Goal: Transaction & Acquisition: Purchase product/service

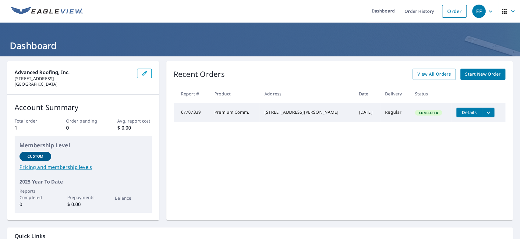
drag, startPoint x: 239, startPoint y: 185, endPoint x: 258, endPoint y: 163, distance: 28.9
click at [239, 185] on div "Recent Orders View All Orders Start New Order Report # Product Address Date Del…" at bounding box center [339, 140] width 346 height 159
drag, startPoint x: 447, startPoint y: 14, endPoint x: 385, endPoint y: 19, distance: 62.6
click at [447, 14] on link "Order" at bounding box center [454, 11] width 25 height 13
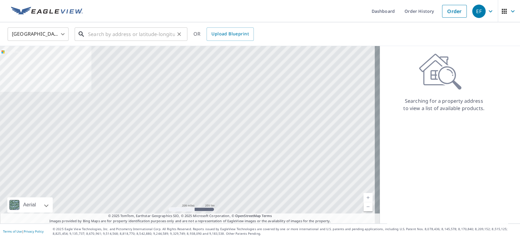
click at [134, 34] on input "text" at bounding box center [131, 34] width 87 height 17
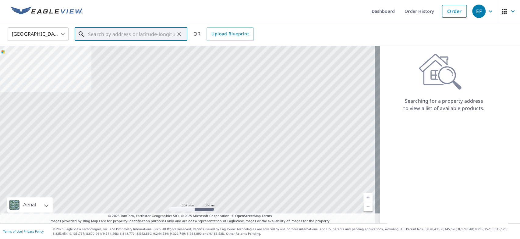
paste input "[STREET_ADDRESS][PERSON_NAME]"
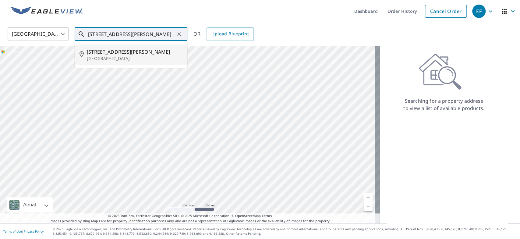
click at [138, 52] on span "[STREET_ADDRESS][PERSON_NAME]" at bounding box center [135, 51] width 96 height 7
type input "[STREET_ADDRESS][PERSON_NAME]"
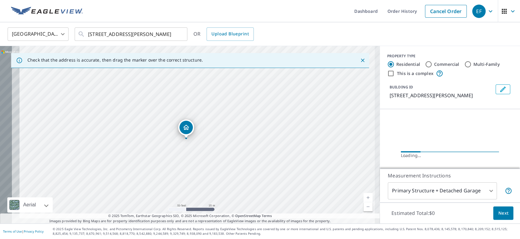
drag, startPoint x: 174, startPoint y: 136, endPoint x: 219, endPoint y: 124, distance: 47.2
click at [219, 124] on div "[STREET_ADDRESS][PERSON_NAME]" at bounding box center [190, 134] width 380 height 177
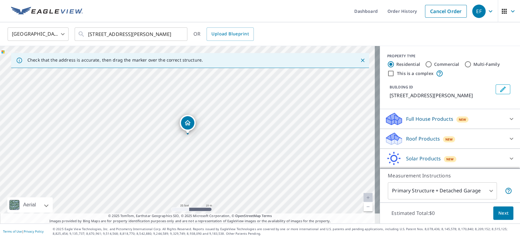
drag, startPoint x: 219, startPoint y: 122, endPoint x: 261, endPoint y: 85, distance: 56.1
click at [261, 85] on div "[STREET_ADDRESS][PERSON_NAME]" at bounding box center [190, 134] width 380 height 177
drag, startPoint x: 423, startPoint y: 63, endPoint x: 420, endPoint y: 65, distance: 3.9
click at [425, 63] on input "Commercial" at bounding box center [428, 64] width 7 height 7
radio input "true"
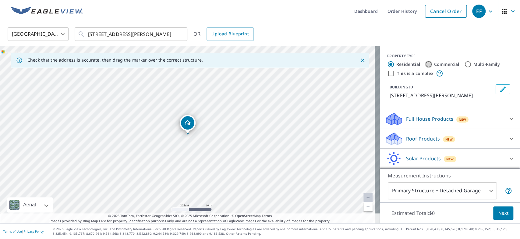
type input "4"
click at [469, 126] on div "Roof Products New" at bounding box center [444, 119] width 119 height 14
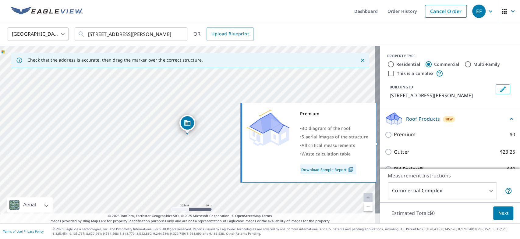
click at [415, 138] on label "Premium $0" at bounding box center [454, 135] width 121 height 8
click at [394, 138] on input "Premium $0" at bounding box center [389, 134] width 9 height 7
checkbox input "true"
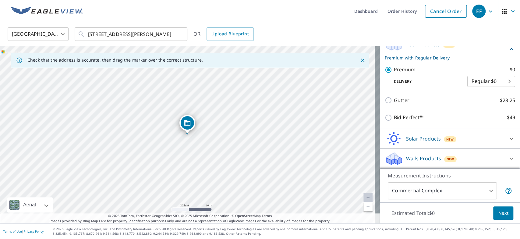
scroll to position [81, 0]
click at [499, 215] on span "Next" at bounding box center [503, 213] width 10 height 8
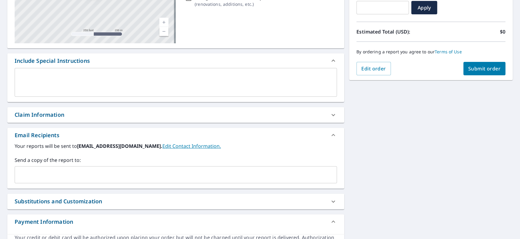
scroll to position [135, 0]
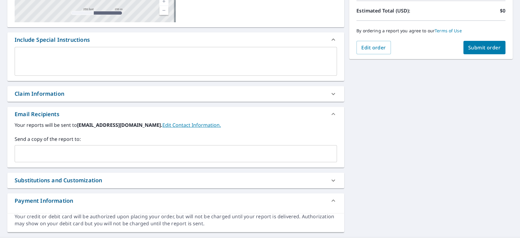
click at [39, 159] on input "text" at bounding box center [171, 154] width 308 height 12
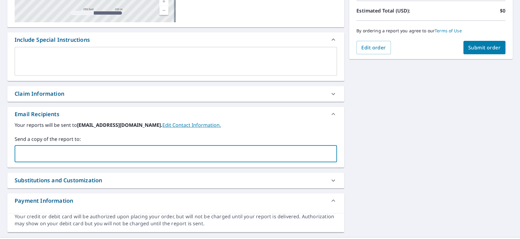
paste input "[PERSON_NAME][EMAIL_ADDRESS][DOMAIN_NAME]"
type input "[PERSON_NAME][EMAIL_ADDRESS][DOMAIN_NAME]"
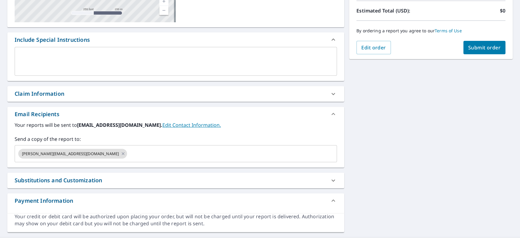
click at [132, 136] on label "Send a copy of the report to:" at bounding box center [176, 138] width 322 height 7
click at [468, 46] on span "Submit order" at bounding box center [484, 47] width 33 height 7
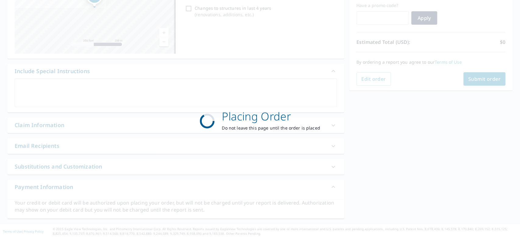
scroll to position [103, 0]
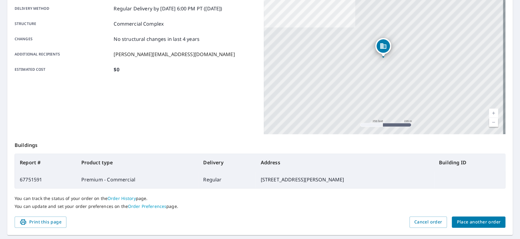
drag, startPoint x: 181, startPoint y: 111, endPoint x: 186, endPoint y: 111, distance: 5.3
click at [181, 111] on div "Product type Premium - Commercial Delivery method Regular Delivery by [DATE] 6:…" at bounding box center [136, 58] width 242 height 152
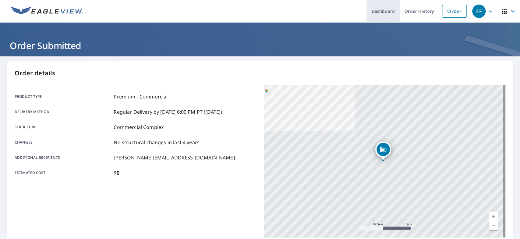
drag, startPoint x: 381, startPoint y: 12, endPoint x: 373, endPoint y: 16, distance: 9.0
click at [381, 12] on link "Dashboard" at bounding box center [382, 11] width 33 height 22
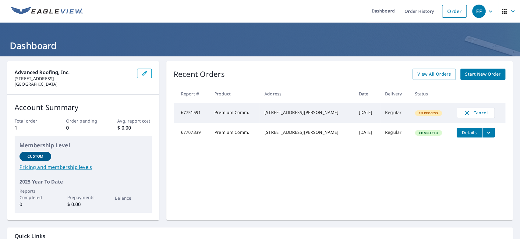
click at [317, 171] on div "Recent Orders View All Orders Start New Order Report # Product Address Date Del…" at bounding box center [339, 140] width 346 height 159
